Goal: Task Accomplishment & Management: Manage account settings

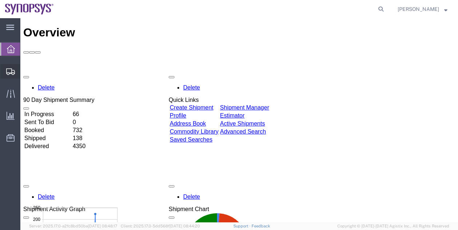
click at [0, 0] on span "Shipment Manager" at bounding box center [0, 0] width 0 height 0
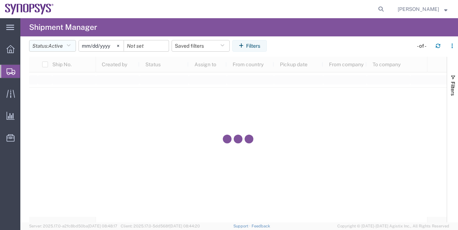
click at [71, 49] on button "Status: Active" at bounding box center [52, 46] width 47 height 12
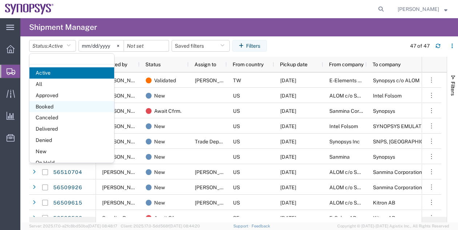
click at [74, 106] on span "Booked" at bounding box center [71, 106] width 85 height 11
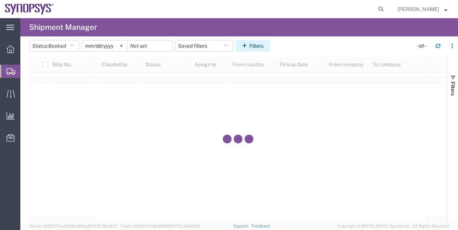
click at [255, 47] on button "Filters" at bounding box center [253, 46] width 35 height 12
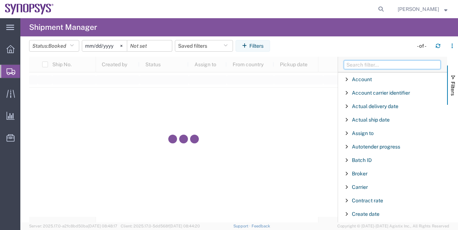
click at [356, 64] on input "Filter Columns Input" at bounding box center [392, 64] width 97 height 9
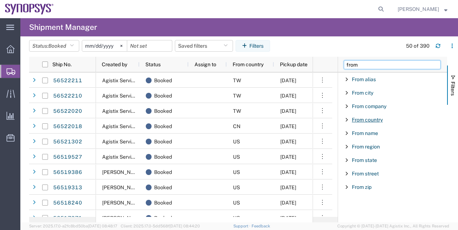
type input "from"
click at [378, 121] on span "From country" at bounding box center [367, 120] width 31 height 6
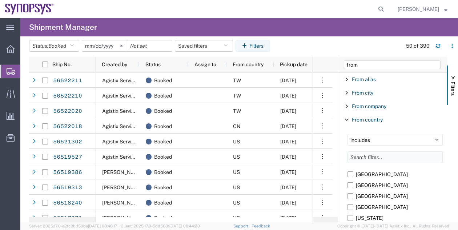
click at [373, 159] on input "Filter List 9 Filters" at bounding box center [395, 157] width 95 height 12
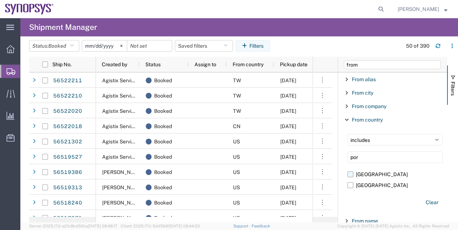
type input "por"
click at [365, 176] on label "[GEOGRAPHIC_DATA]" at bounding box center [395, 174] width 95 height 11
click at [0, 0] on input "[GEOGRAPHIC_DATA]" at bounding box center [0, 0] width 0 height 0
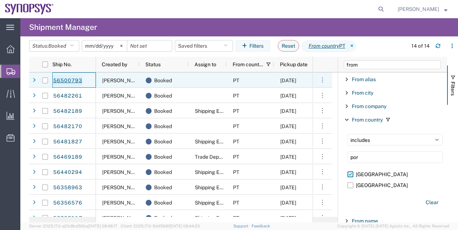
click at [77, 82] on link "56500793" at bounding box center [68, 81] width 30 height 12
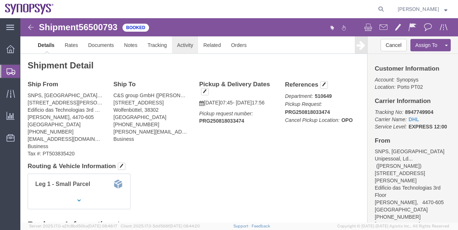
click link "Activity"
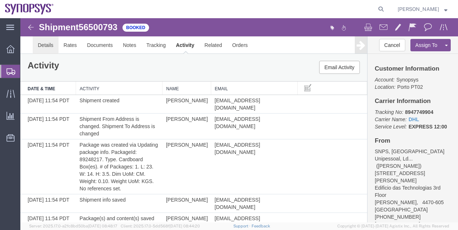
click at [40, 48] on link "Details" at bounding box center [46, 44] width 26 height 17
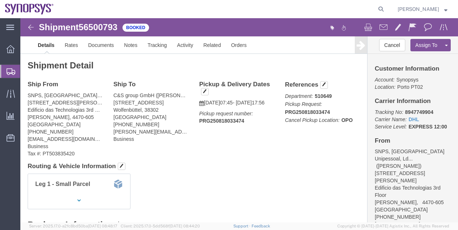
click div "Shipment Detail Ship From SNPS, Portugal Unipessoal, Lda. ([PERSON_NAME]) [STRE…"
click span "56500793"
copy span "56500793"
click div "Shipment Detail Ship From SNPS, Portugal Unipessoal, Lda. ([PERSON_NAME]) [STRE…"
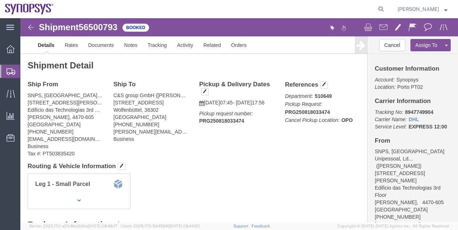
click at [0, 0] on span "Shipment Manager" at bounding box center [0, 0] width 0 height 0
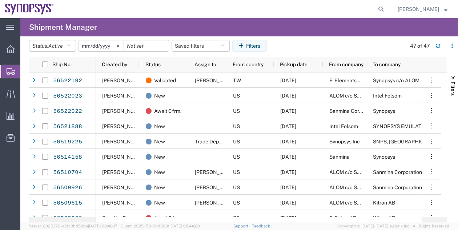
click at [428, 22] on agx-page-header "Shipment Manager" at bounding box center [239, 27] width 438 height 18
click at [420, 24] on agx-page-header "Shipment Manager" at bounding box center [239, 27] width 438 height 18
click at [63, 47] on span "Active" at bounding box center [55, 46] width 15 height 6
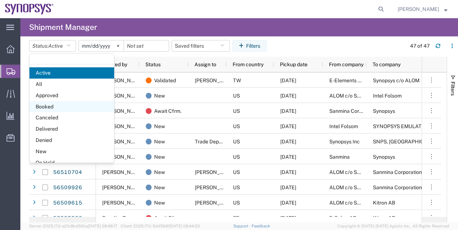
click at [72, 104] on span "Booked" at bounding box center [71, 106] width 85 height 11
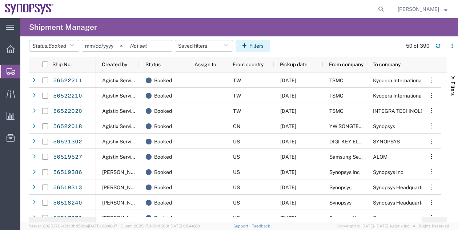
click at [257, 45] on button "Filters" at bounding box center [253, 46] width 35 height 12
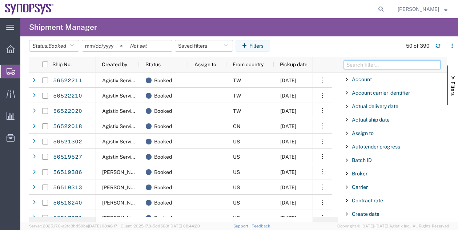
click at [360, 61] on input "Filter Columns Input" at bounding box center [392, 64] width 97 height 9
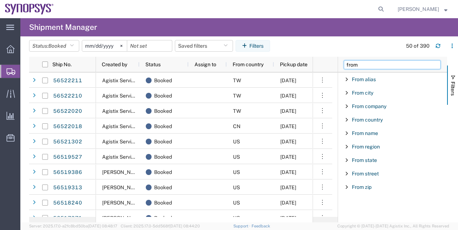
type input "from"
click at [381, 123] on div "From country" at bounding box center [392, 119] width 109 height 13
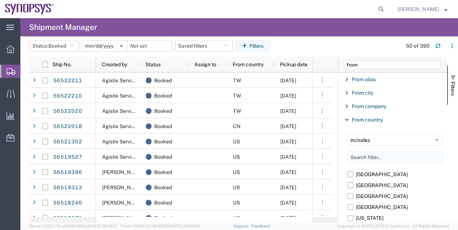
click at [377, 158] on input "Filter List 9 Filters" at bounding box center [395, 157] width 95 height 12
type input "po"
click at [362, 195] on label "[GEOGRAPHIC_DATA]" at bounding box center [395, 196] width 95 height 11
click at [0, 0] on input "[GEOGRAPHIC_DATA]" at bounding box center [0, 0] width 0 height 0
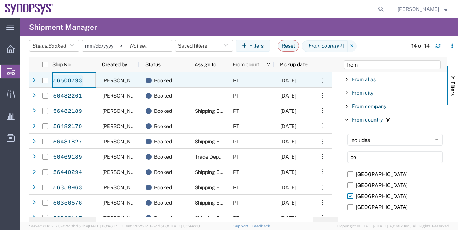
click at [68, 82] on link "56500793" at bounding box center [68, 81] width 30 height 12
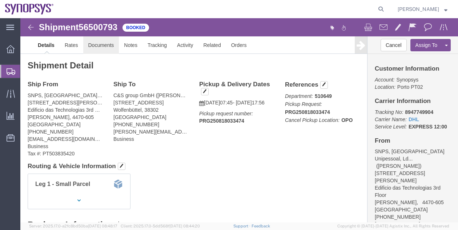
click link "Documents"
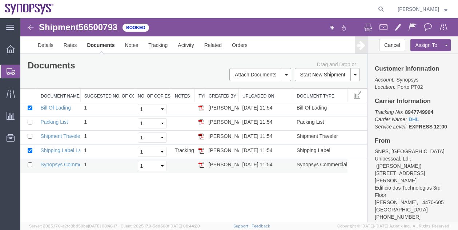
click at [27, 163] on td at bounding box center [28, 166] width 16 height 14
click at [30, 164] on input "checkbox" at bounding box center [30, 164] width 5 height 5
checkbox input "true"
click at [28, 150] on input "checkbox" at bounding box center [30, 150] width 5 height 5
checkbox input "false"
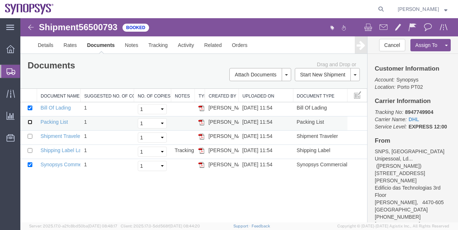
click at [30, 122] on input "checkbox" at bounding box center [30, 122] width 5 height 5
checkbox input "true"
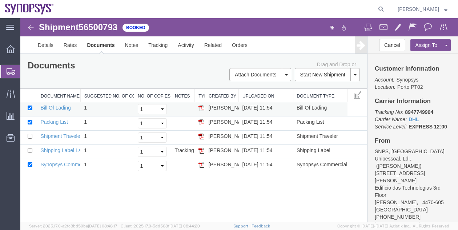
click at [29, 111] on td at bounding box center [28, 109] width 16 height 14
click at [29, 108] on input "checkbox" at bounding box center [30, 107] width 5 height 5
checkbox input "false"
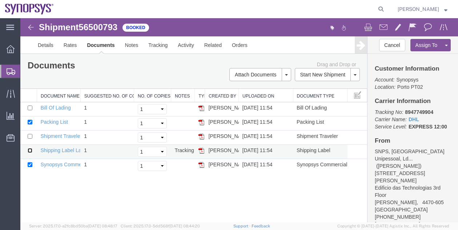
click at [28, 149] on input "checkbox" at bounding box center [30, 150] width 5 height 5
checkbox input "true"
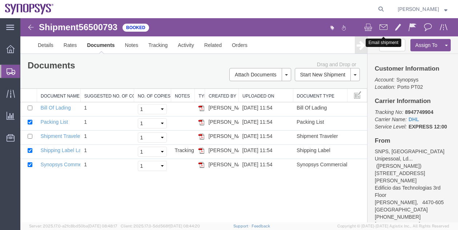
click at [386, 29] on span at bounding box center [384, 27] width 8 height 9
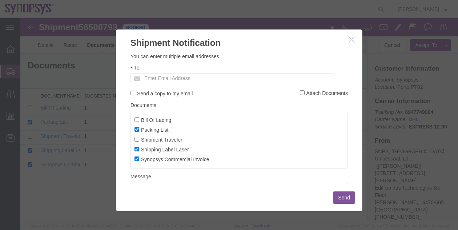
click at [441, 43] on div at bounding box center [239, 120] width 438 height 204
click at [235, 79] on ul "Enter Email Address" at bounding box center [233, 78] width 204 height 10
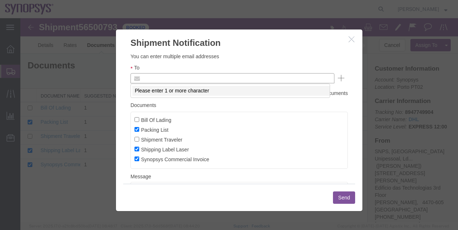
paste input "[EMAIL_ADDRESS][DOMAIN_NAME]"
type input "[EMAIL_ADDRESS][DOMAIN_NAME]"
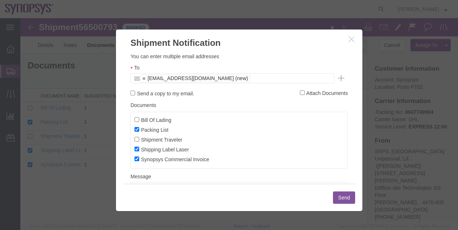
click at [338, 195] on button "Send" at bounding box center [344, 197] width 22 height 12
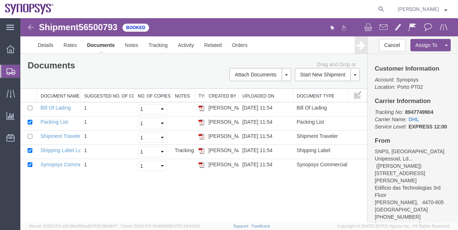
click at [255, 208] on div "Shipment 56500793 5 of 5 Booked Details Rates Documents Notes Tracking Activity…" at bounding box center [239, 120] width 438 height 204
click at [54, 43] on link "Details" at bounding box center [46, 44] width 26 height 17
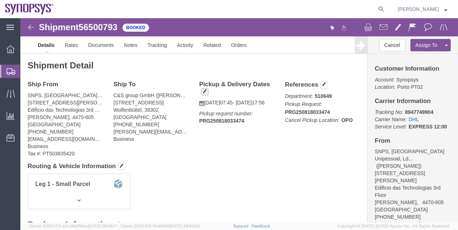
drag, startPoint x: 177, startPoint y: 72, endPoint x: 182, endPoint y: 75, distance: 4.9
click h4 "Pickup & Delivery Dates"
click span "button"
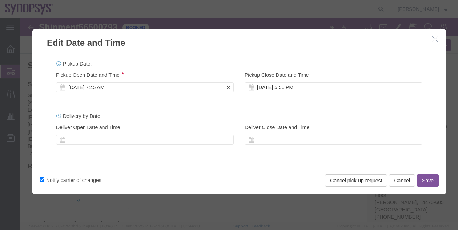
click div "[DATE] 7:45 AM"
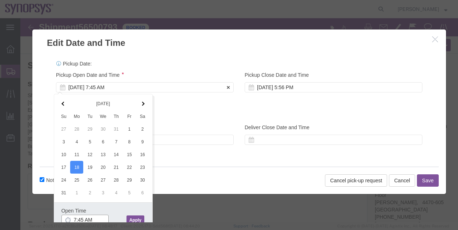
scroll to position [1, 0]
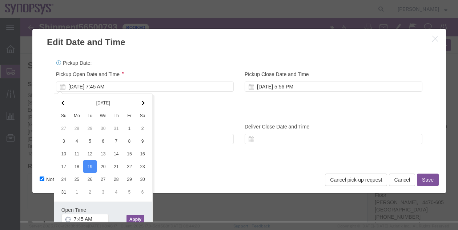
click button "Apply"
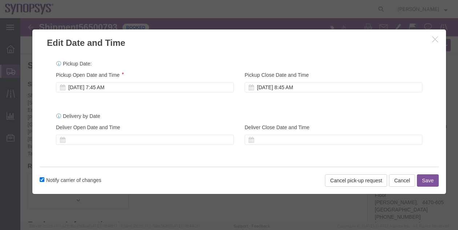
scroll to position [0, 0]
click div "[DATE] 7:45 AM"
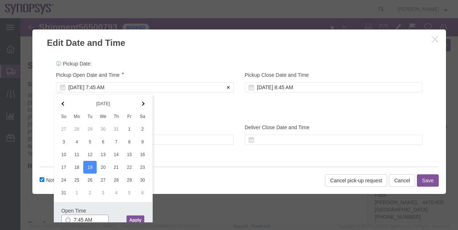
scroll to position [1, 0]
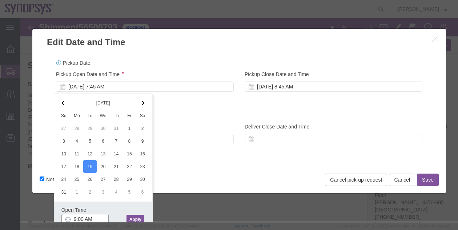
type input "9:00 AM"
click button "Apply"
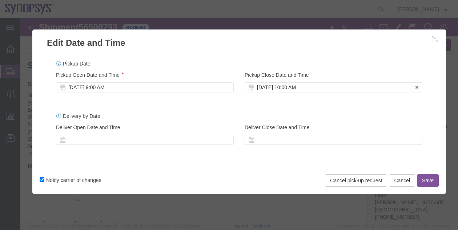
click div "[DATE] 10:00 AM"
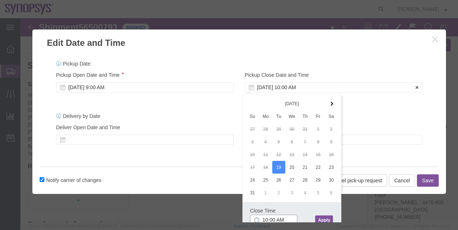
scroll to position [1, 0]
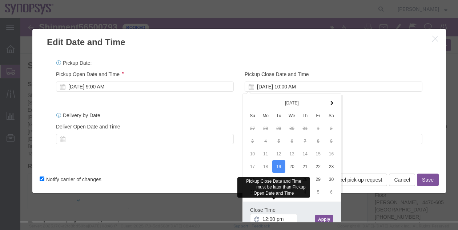
type input "12:00 PM"
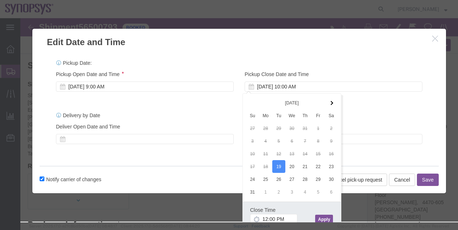
click button "Apply"
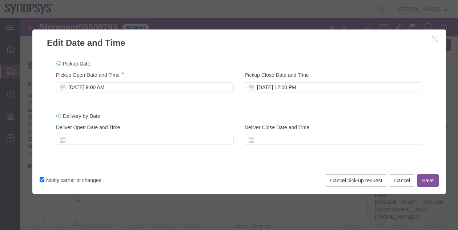
click button "Save"
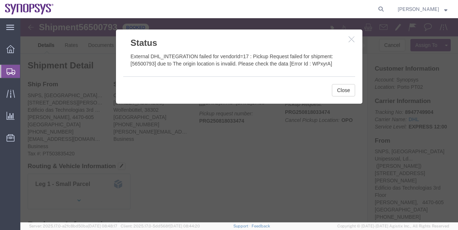
click div
click button "Close"
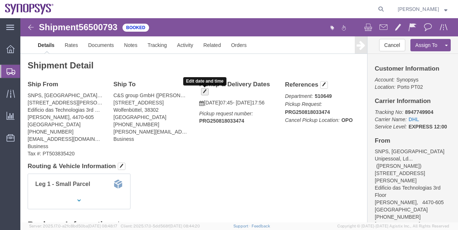
click span "button"
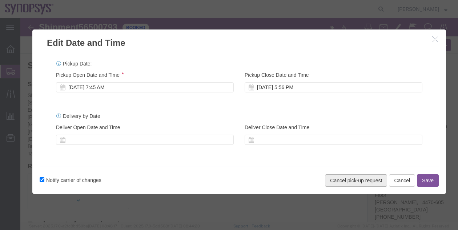
click button "Cancel pick-up request"
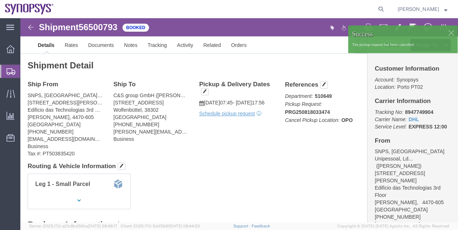
click div "References Department: 510649 Pickup Request: PRG250818033474 Cancel Pickup Loc…"
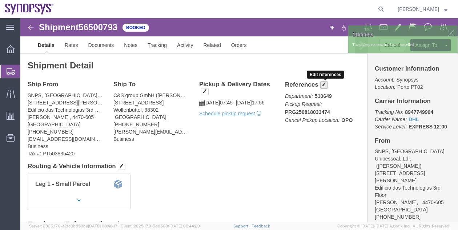
click button "button"
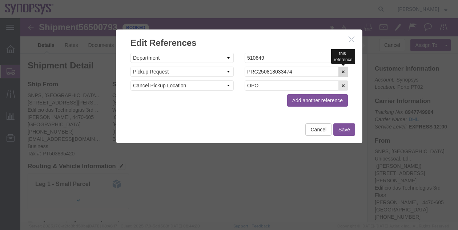
click icon "button"
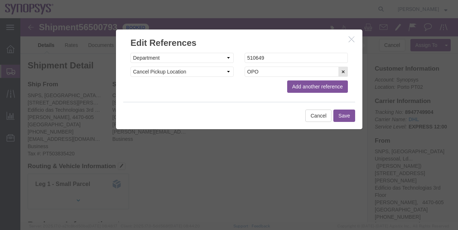
click button "Save"
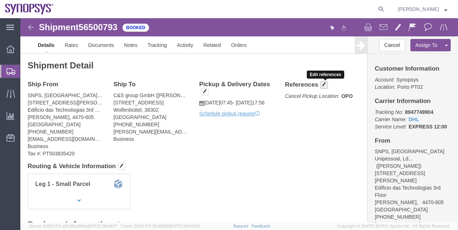
click span "button"
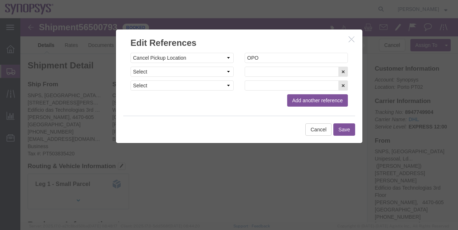
click h2 "Edit References"
click button "button"
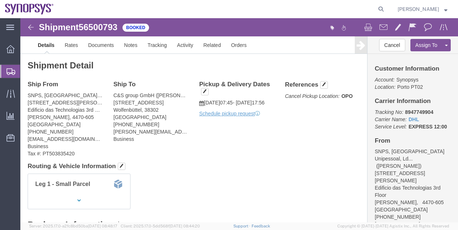
click h4 "Pickup & Delivery Dates"
click span "button"
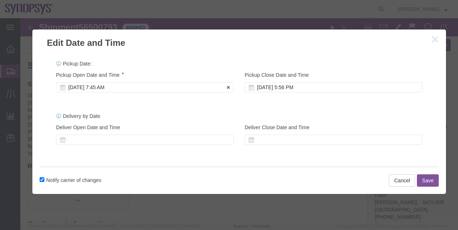
click div "[DATE] 7:45 AM"
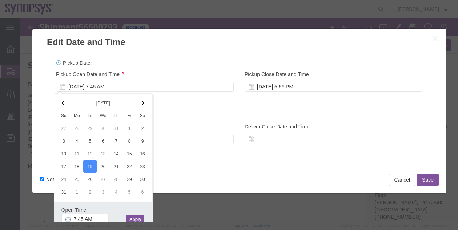
click button "Apply"
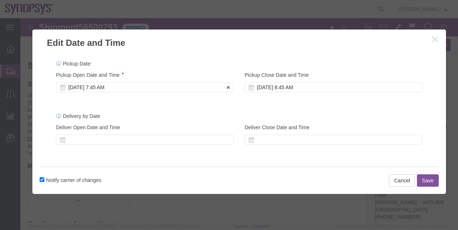
click div "[DATE] 7:45 AM"
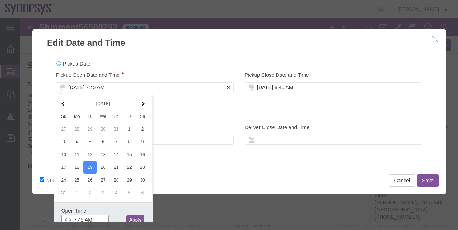
scroll to position [1, 0]
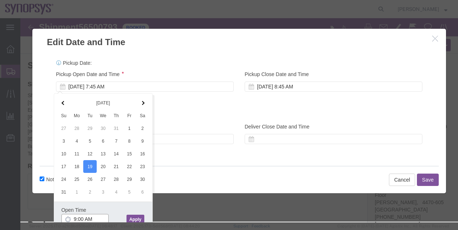
type input "9:00 AM"
click button "Apply"
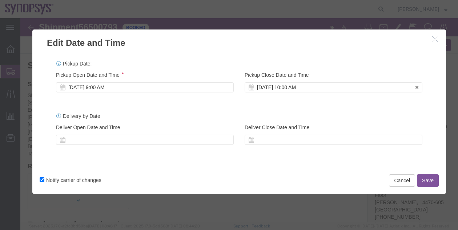
click div "[DATE] 10:00 AM"
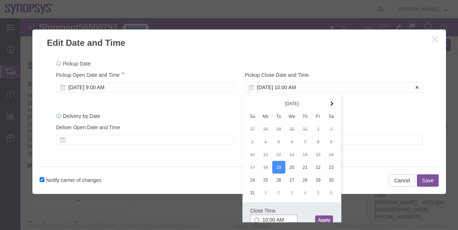
scroll to position [1, 0]
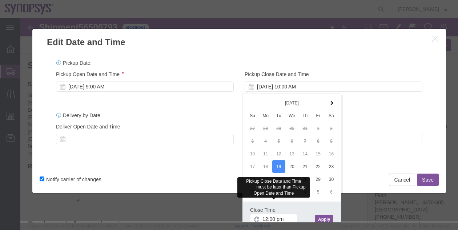
type input "12:00 PM"
click button "Apply"
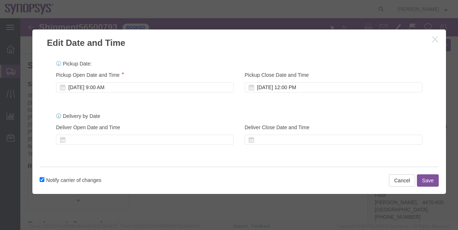
scroll to position [0, 0]
click button "Save"
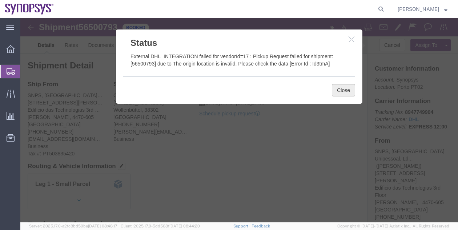
click button "Close"
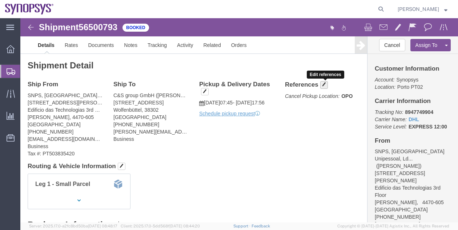
click span "button"
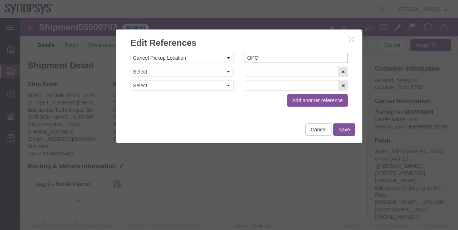
click input "OPO"
click select "Select Account Type Activity ID Airline Appointment Number ASN Batch Request # …"
click div "Cancel Save"
click div "Select Account Type Activity ID Airline Appointment Number ASN Batch Request # …"
click button "Cancel"
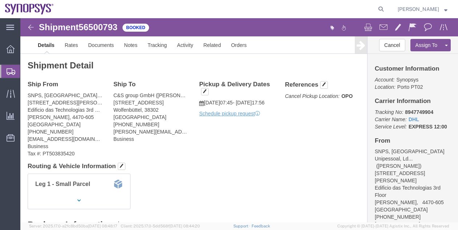
click h4 "References"
click span "button"
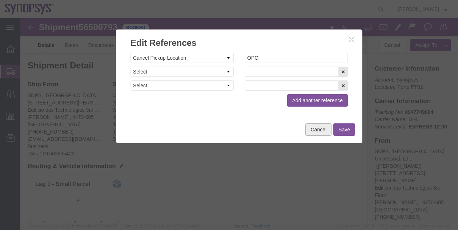
click button "Cancel"
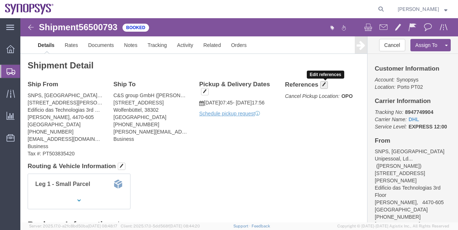
click span "button"
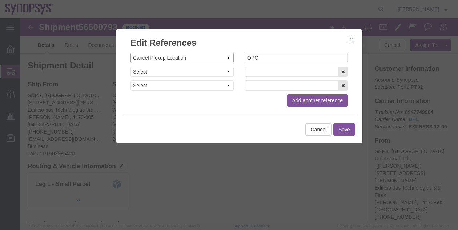
click select "Select Account Type Activity ID Airline Appointment Number ASN Batch Request # …"
select select "PICKUPREQ"
click select "Select Account Type Activity ID Airline Appointment Number ASN Batch Request # …"
click button "Save"
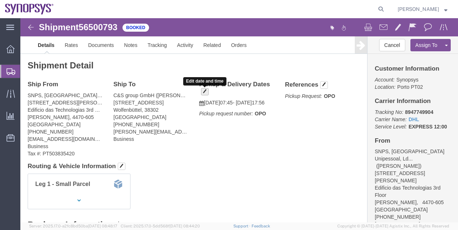
click button "button"
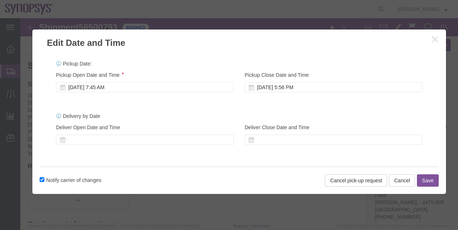
click button "button"
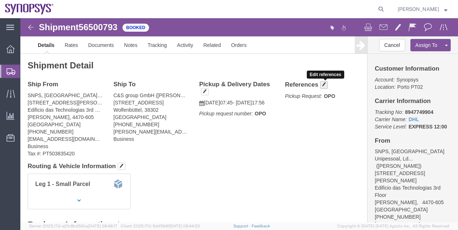
click button "button"
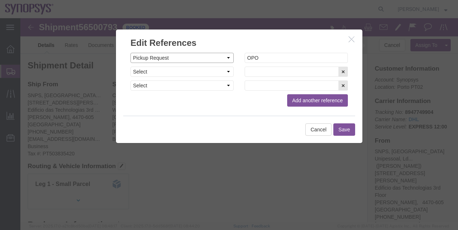
click select "Select Account Type Activity ID Airline Appointment Number ASN Batch Request # …"
click icon "button"
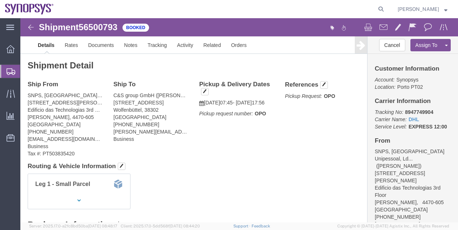
click div "References Pickup Request: OPO Edit References Select Account Type Activity ID …"
click div "Pickup & Delivery Dates [DATE] 07:45 - [DATE] 17:56 Pickup request number: OPO …"
click span "button"
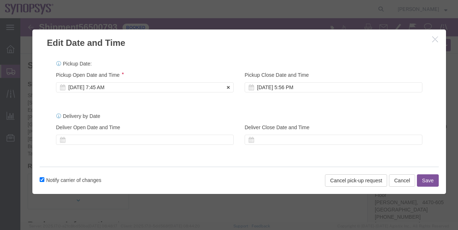
click div "[DATE] 7:45 AM"
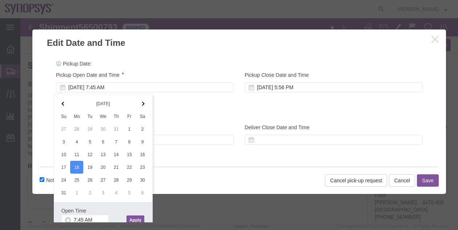
click label "Notify carrier of changes"
click input "Notify carrier of changes"
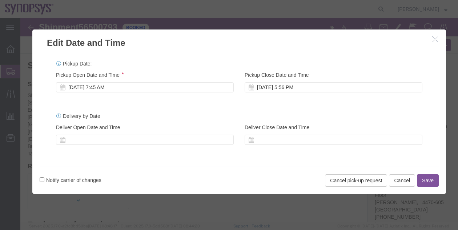
click label "Notify carrier of changes"
click input "Notify carrier of changes"
checkbox input "true"
click div "[DATE] 7:45 AM"
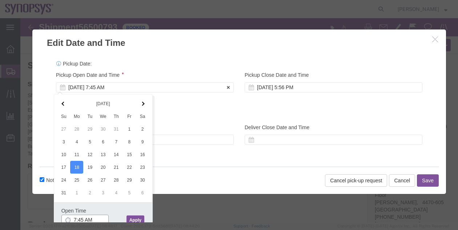
scroll to position [1, 0]
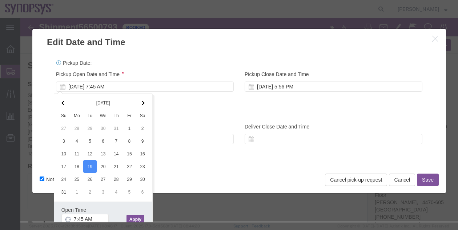
click button "Apply"
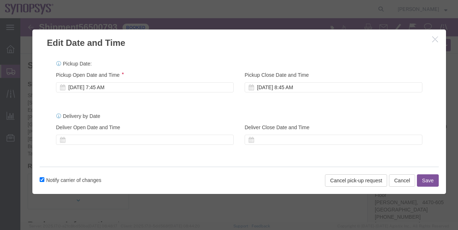
scroll to position [0, 0]
click div "[DATE] 7:45 AM"
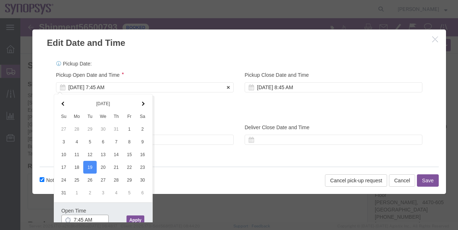
scroll to position [1, 0]
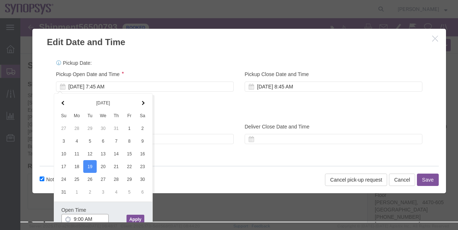
type input "9:00 AM"
click button "Apply"
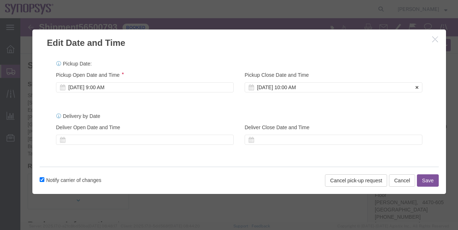
click div "[DATE] 10:00 AM"
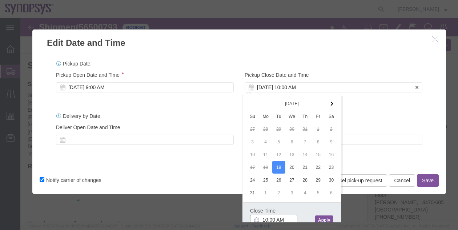
scroll to position [1, 0]
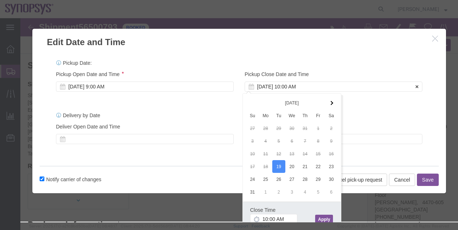
click div "[DATE] 10:00 AM"
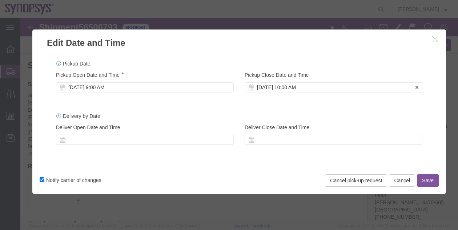
scroll to position [0, 0]
click div "[DATE] 10:00 AM"
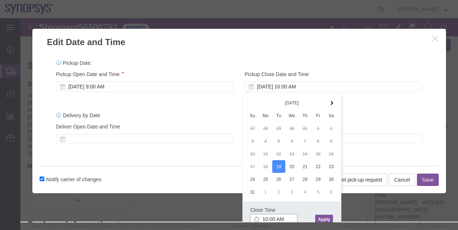
click input "10:00 AM"
type input "12:00 PM"
click button "Apply"
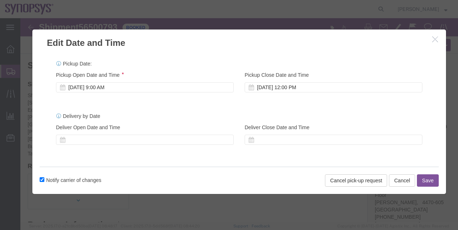
scroll to position [0, 0]
click button "Save"
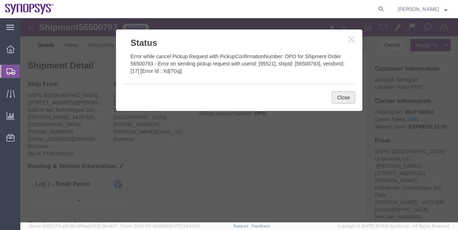
click button "Close"
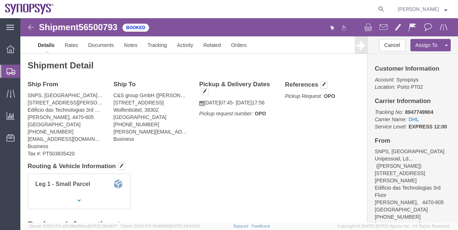
click div "References Pickup Request: OPO Edit References Select Account Type Activity ID …"
click button "button"
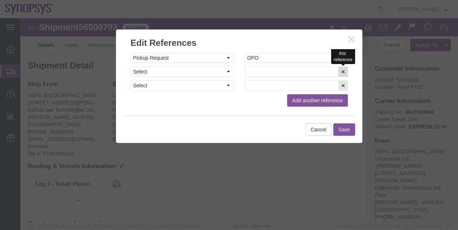
click icon "button"
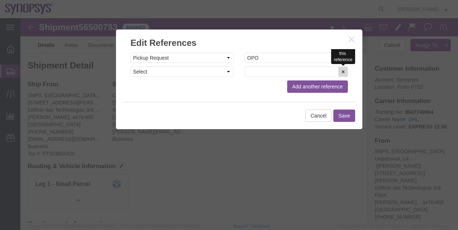
click icon "button"
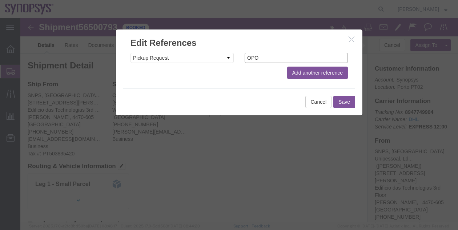
click input "OPO"
type input "O"
click button "Save"
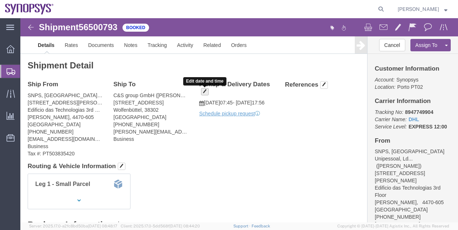
click span "button"
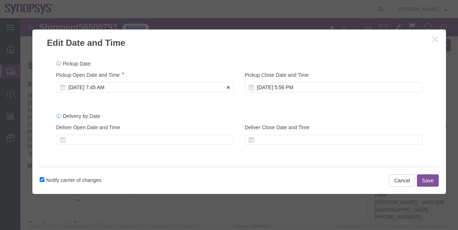
click div "[DATE] 7:45 AM"
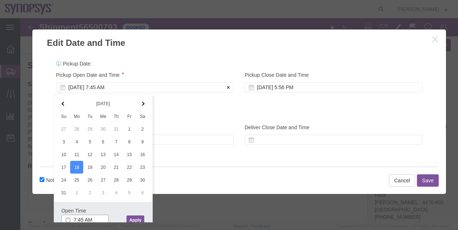
scroll to position [1, 0]
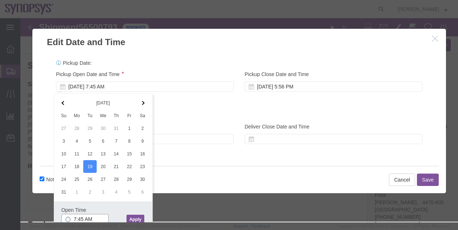
click input "7:45 AM"
type input "9:00 AM"
click button "Apply"
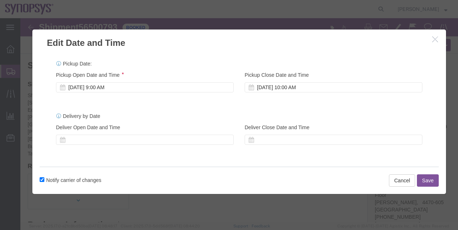
scroll to position [0, 0]
click div "[DATE] 10:00 AM"
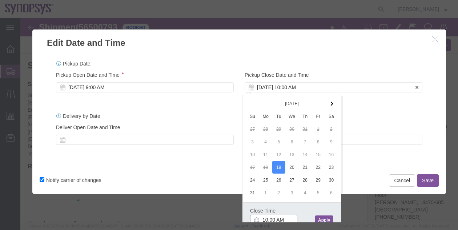
scroll to position [1, 0]
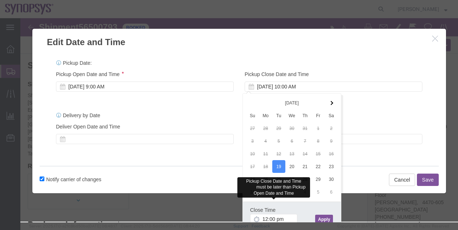
type input "12:00 PM"
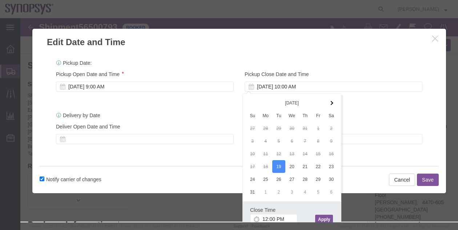
click button "Apply"
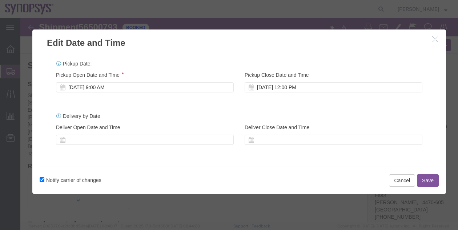
scroll to position [0, 0]
click button "Save"
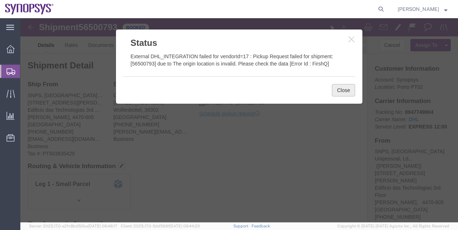
click button "Close"
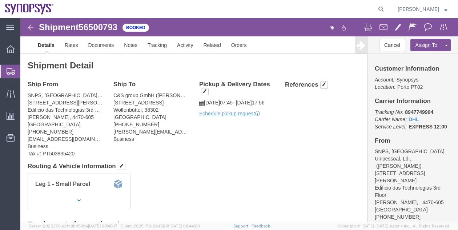
click span "56500793"
copy span "56500793"
